Goal: Use online tool/utility: Utilize a website feature to perform a specific function

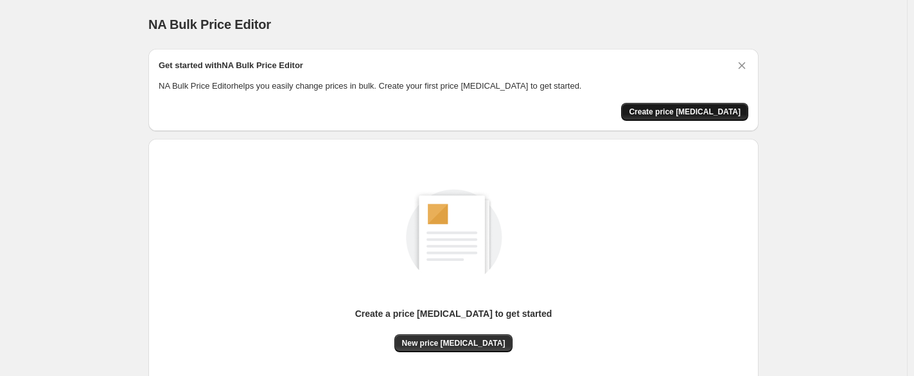
click at [677, 109] on span "Create price change job" at bounding box center [685, 112] width 112 height 10
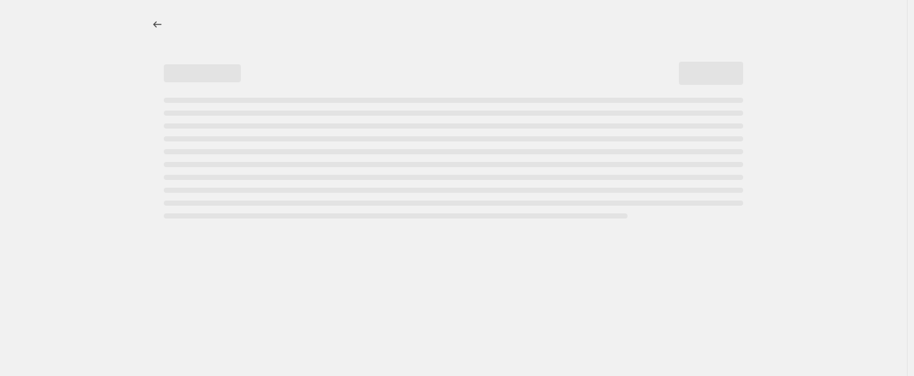
select select "percentage"
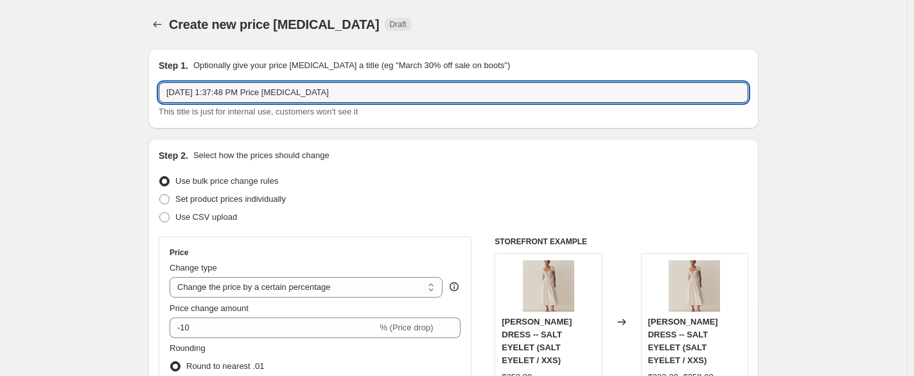
drag, startPoint x: 361, startPoint y: 84, endPoint x: 136, endPoint y: 78, distance: 224.9
type input "25 off"
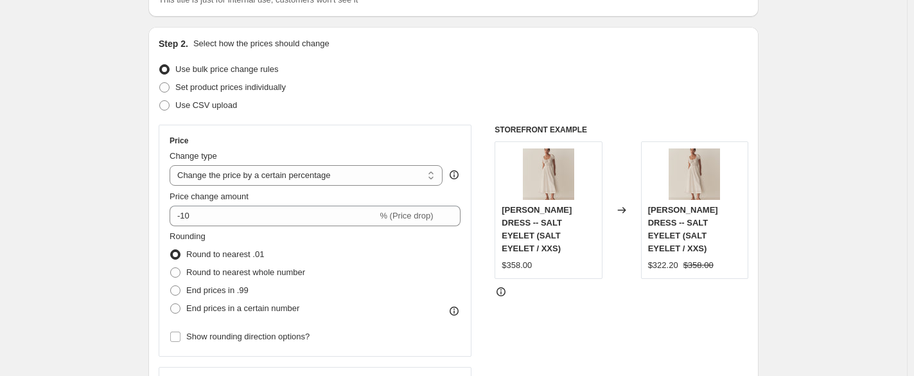
scroll to position [128, 0]
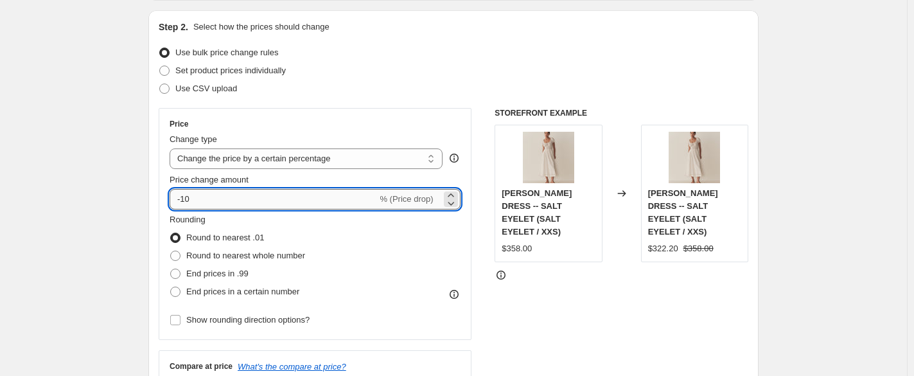
drag, startPoint x: 292, startPoint y: 195, endPoint x: 185, endPoint y: 202, distance: 106.9
click at [185, 202] on input "-10" at bounding box center [274, 199] width 208 height 21
type input "-25"
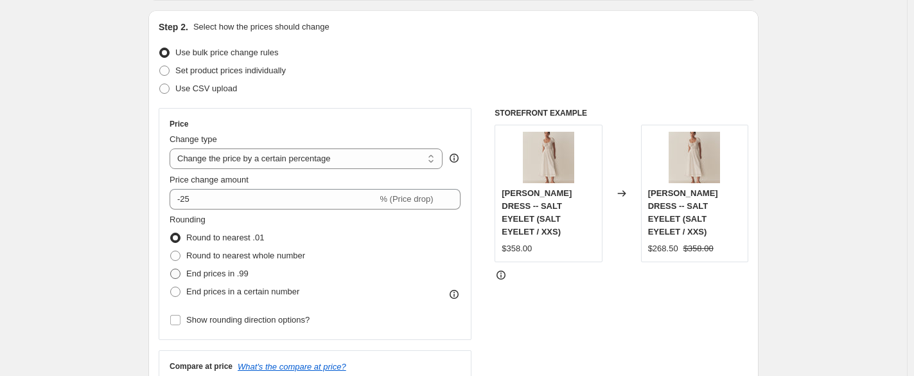
click at [188, 271] on label "End prices in .99" at bounding box center [209, 274] width 79 height 18
click at [171, 269] on input "End prices in .99" at bounding box center [170, 269] width 1 height 1
radio input "true"
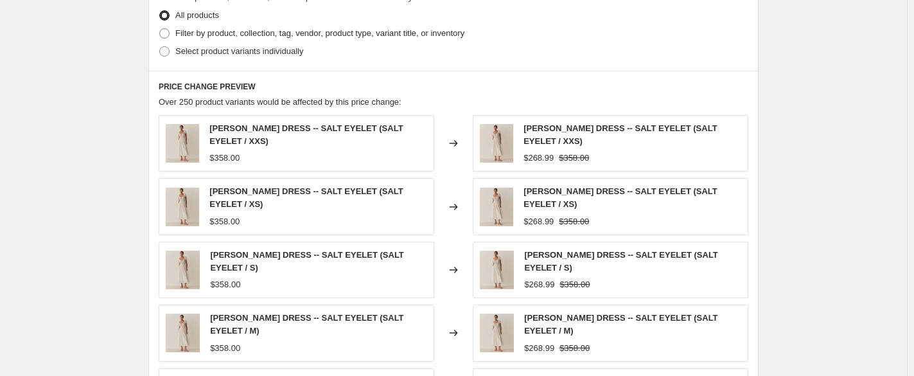
scroll to position [905, 0]
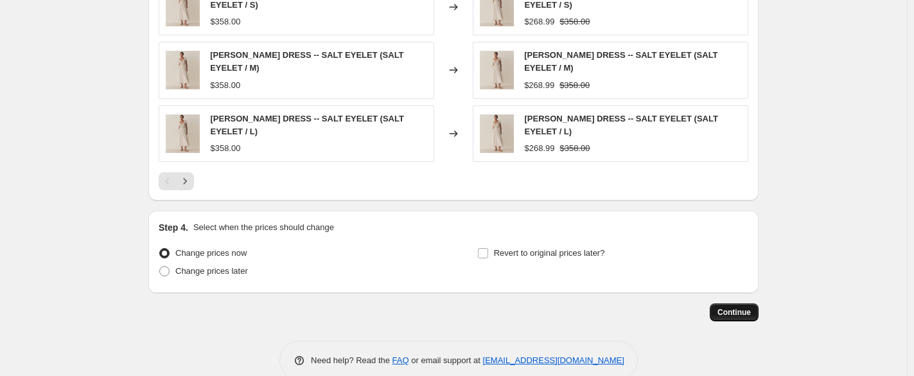
click at [736, 303] on button "Continue" at bounding box center [734, 312] width 49 height 18
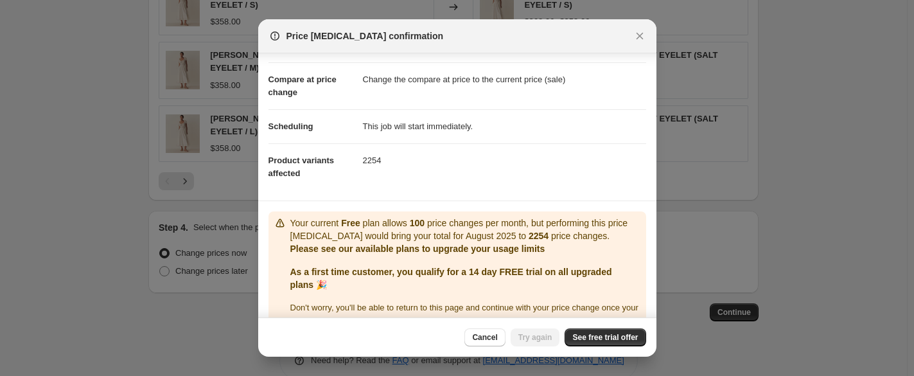
scroll to position [71, 0]
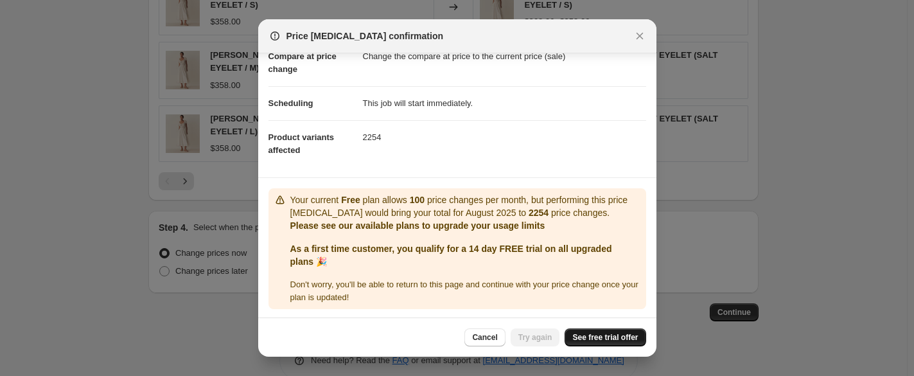
click at [605, 335] on span "See free trial offer" at bounding box center [605, 337] width 66 height 10
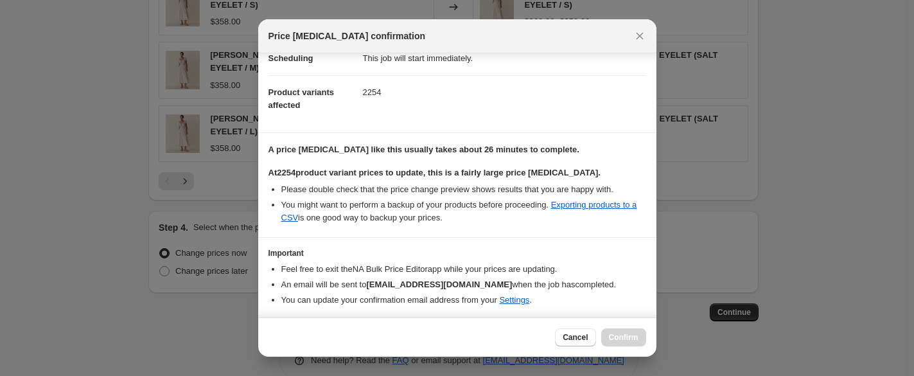
scroll to position [154, 0]
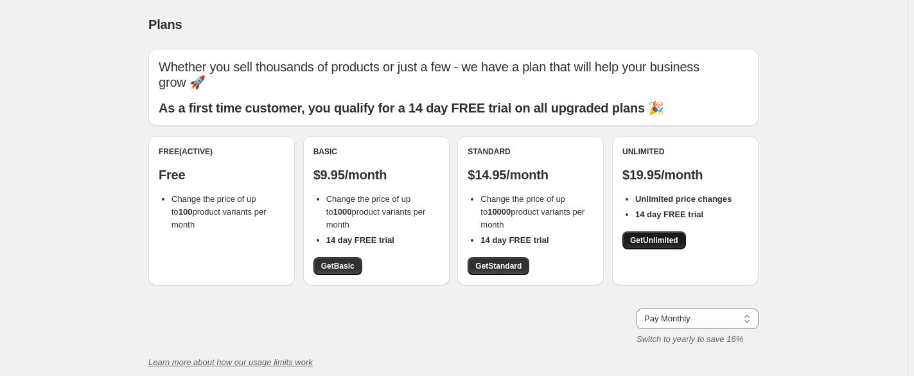
click at [646, 237] on span "Get Unlimited" at bounding box center [654, 240] width 48 height 10
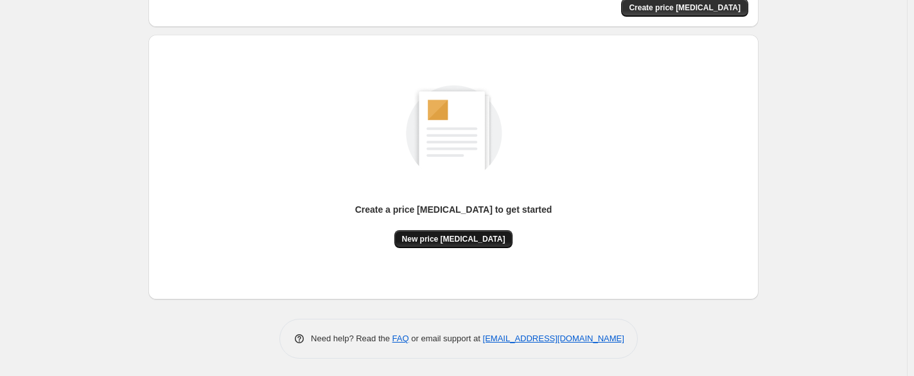
scroll to position [105, 0]
click at [460, 233] on span "New price [MEDICAL_DATA]" at bounding box center [453, 238] width 103 height 10
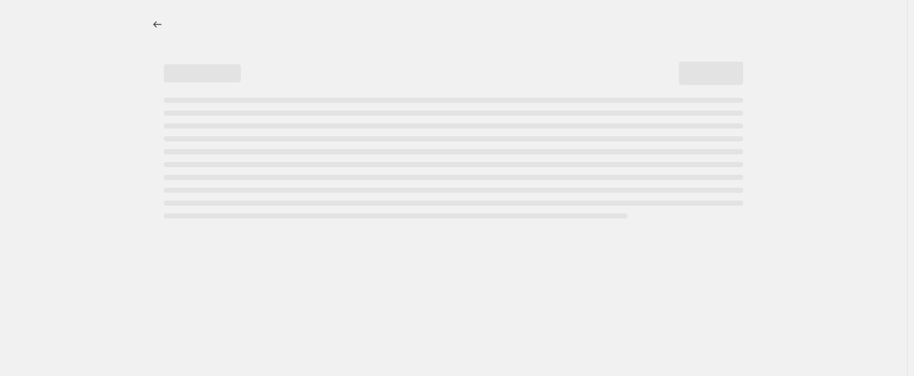
select select "percentage"
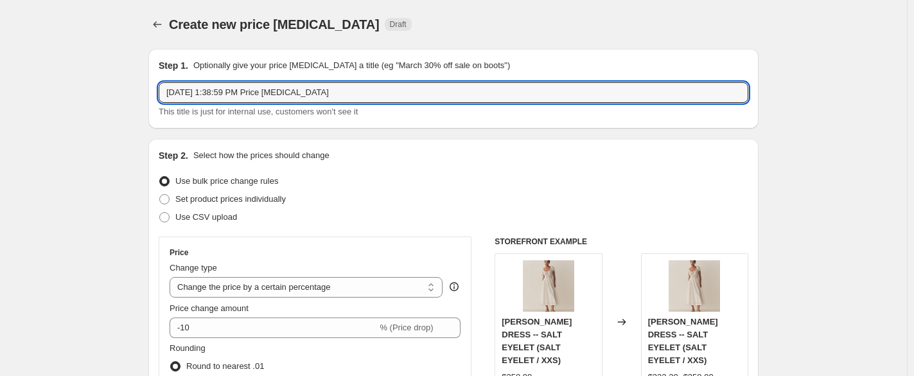
drag, startPoint x: 344, startPoint y: 96, endPoint x: 130, endPoint y: 92, distance: 214.6
type input "25 off"
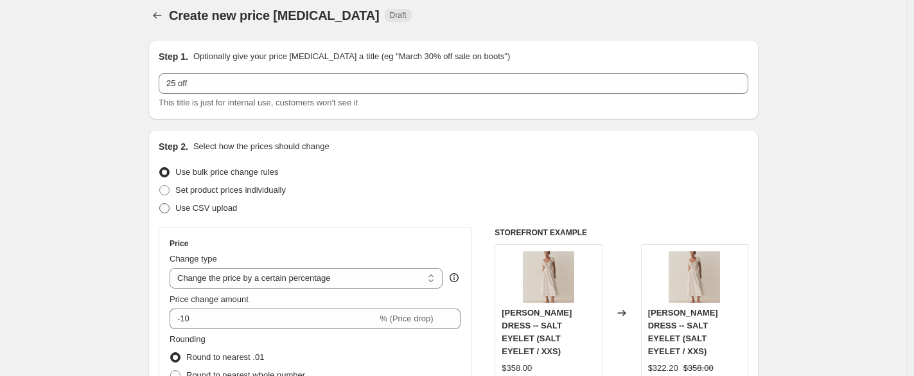
scroll to position [128, 0]
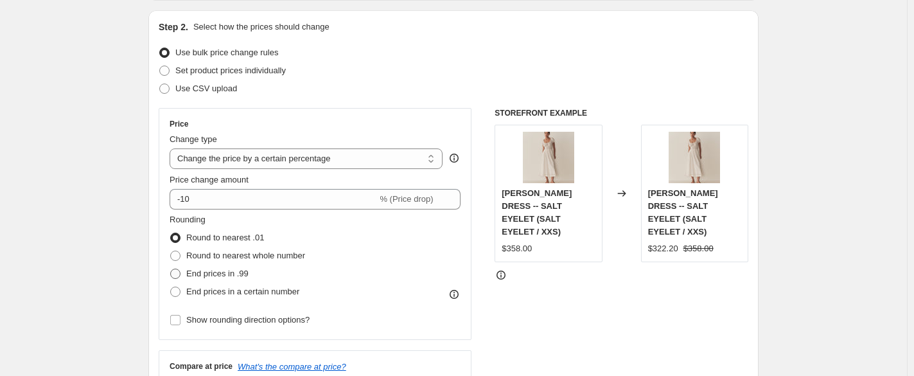
click at [208, 276] on span "End prices in .99" at bounding box center [217, 274] width 62 height 10
click at [171, 269] on input "End prices in .99" at bounding box center [170, 269] width 1 height 1
radio input "true"
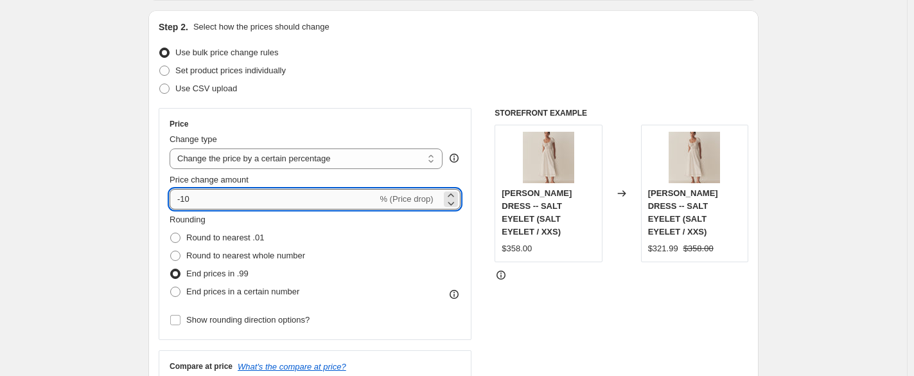
drag, startPoint x: 206, startPoint y: 197, endPoint x: 185, endPoint y: 202, distance: 21.0
click at [185, 202] on input "-10" at bounding box center [274, 199] width 208 height 21
type input "-25"
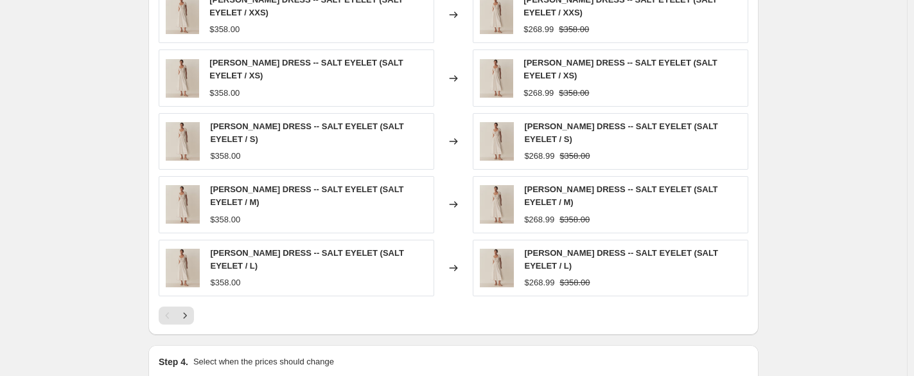
scroll to position [905, 0]
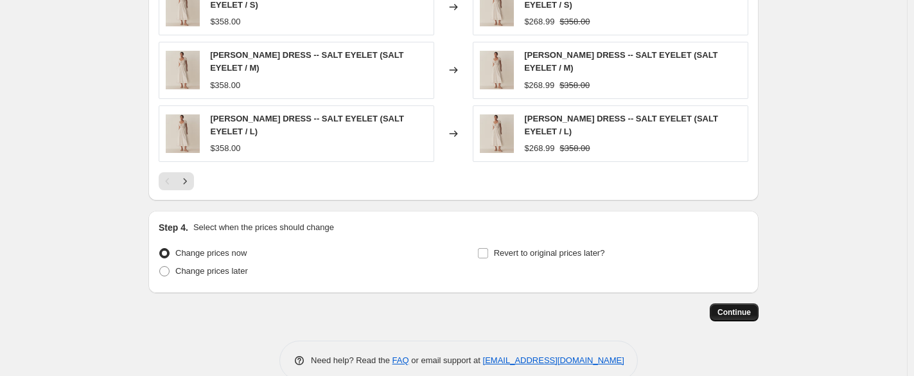
click at [729, 307] on span "Continue" at bounding box center [734, 312] width 33 height 10
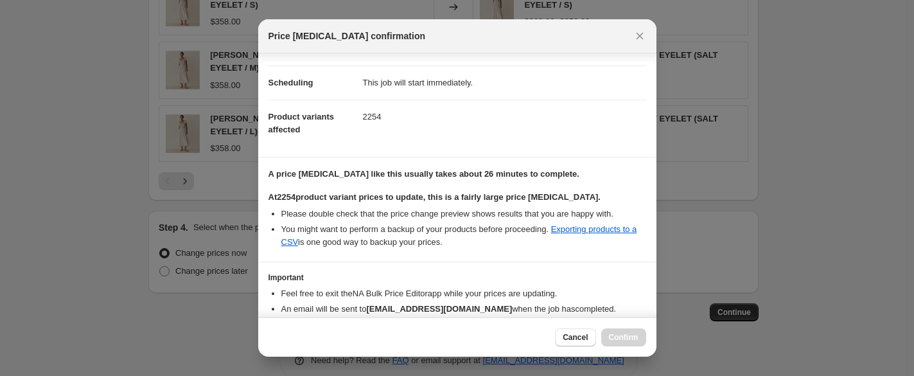
scroll to position [154, 0]
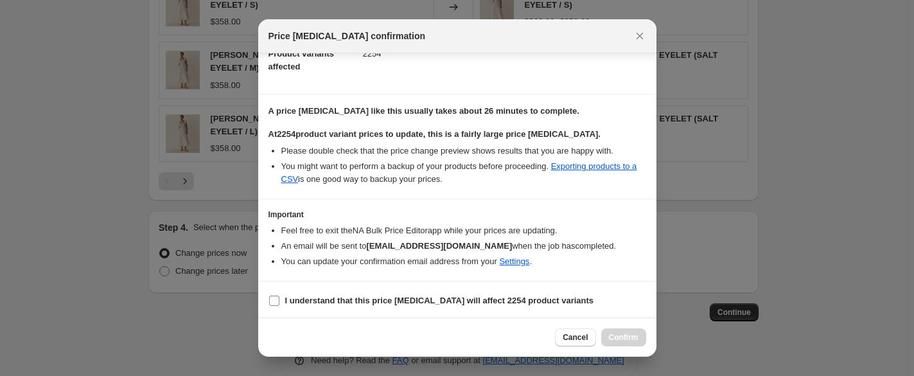
click at [373, 299] on b "I understand that this price [MEDICAL_DATA] will affect 2254 product variants" at bounding box center [439, 301] width 309 height 10
click at [279, 299] on input "I understand that this price [MEDICAL_DATA] will affect 2254 product variants" at bounding box center [274, 301] width 10 height 10
checkbox input "true"
click at [613, 337] on span "Confirm" at bounding box center [624, 337] width 30 height 10
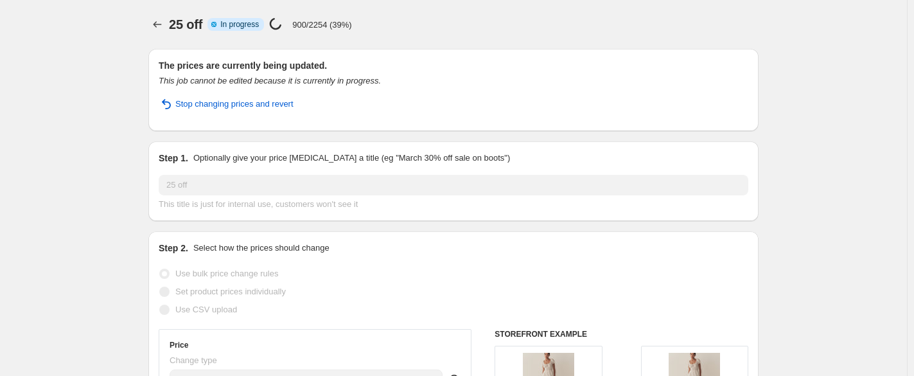
click at [500, 17] on div "25 off Info Partially complete In progress Price [MEDICAL_DATA] in progress... …" at bounding box center [464, 24] width 590 height 18
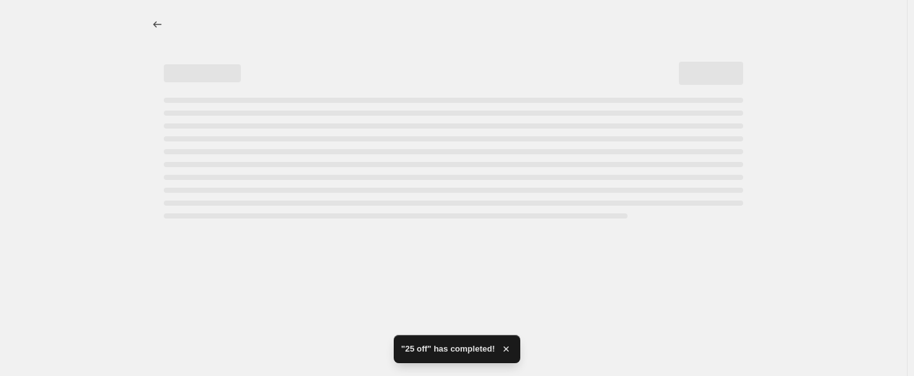
select select "percentage"
